Goal: Register for event/course

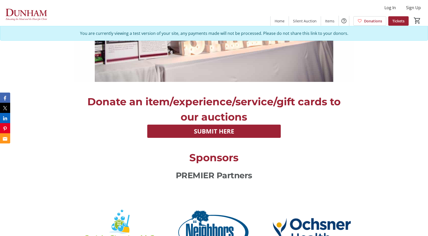
scroll to position [680, 0]
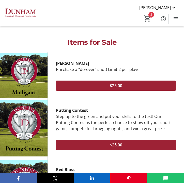
scroll to position [120, 0]
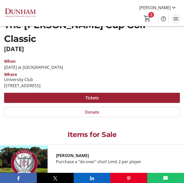
click at [176, 18] on mat-icon "Menu" at bounding box center [176, 19] width 6 height 6
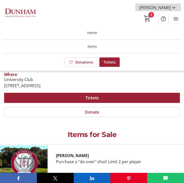
click at [176, 8] on mat-icon at bounding box center [174, 8] width 6 height 6
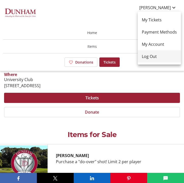
click at [153, 56] on span "Log Out" at bounding box center [159, 56] width 35 height 6
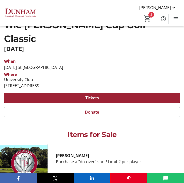
scroll to position [1, 0]
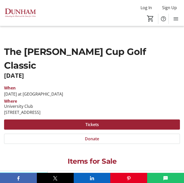
scroll to position [109, 0]
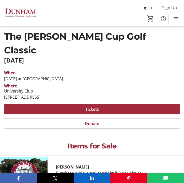
click at [110, 103] on span at bounding box center [92, 109] width 176 height 12
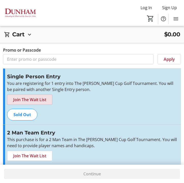
click at [30, 100] on span "Join The Wait List" at bounding box center [29, 100] width 33 height 6
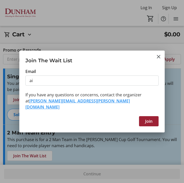
type input "a"
type input "aistre3@att.net"
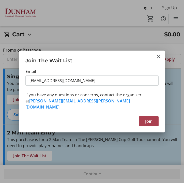
click at [149, 118] on span "Join" at bounding box center [148, 121] width 7 height 6
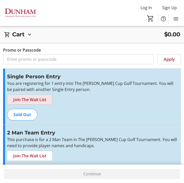
click at [143, 174] on div "Continue" at bounding box center [92, 174] width 176 height 10
